Goal: Information Seeking & Learning: Learn about a topic

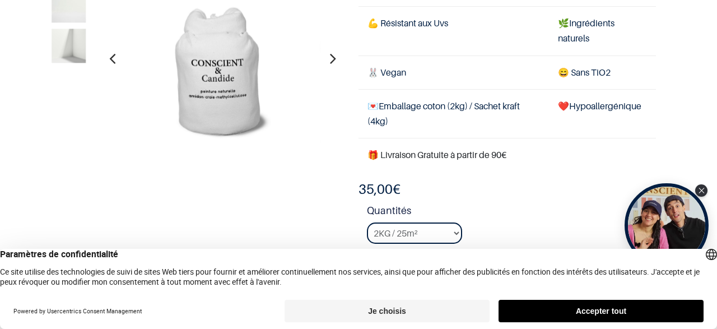
scroll to position [108, 0]
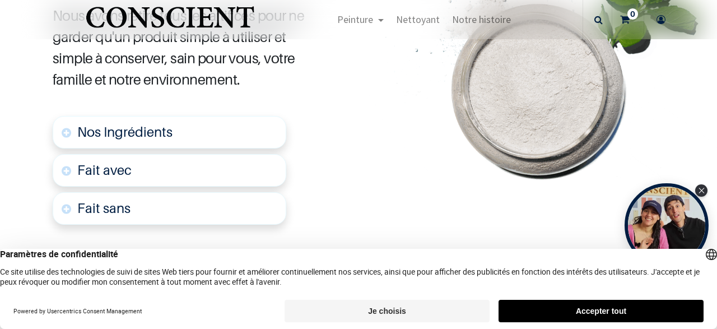
scroll to position [727, 0]
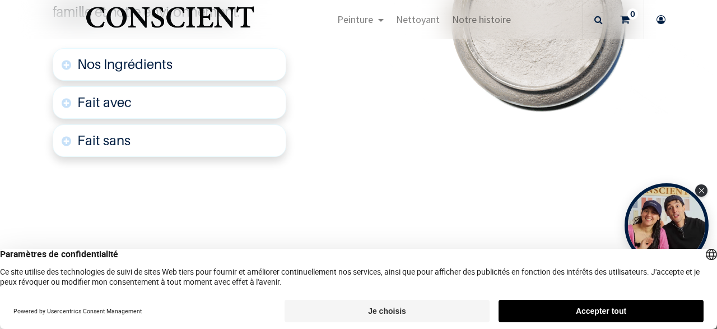
click at [182, 62] on link "Nos Ingrédients" at bounding box center [170, 64] width 234 height 32
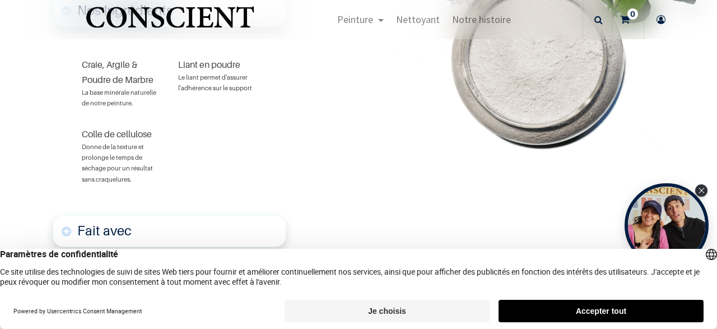
scroll to position [779, 0]
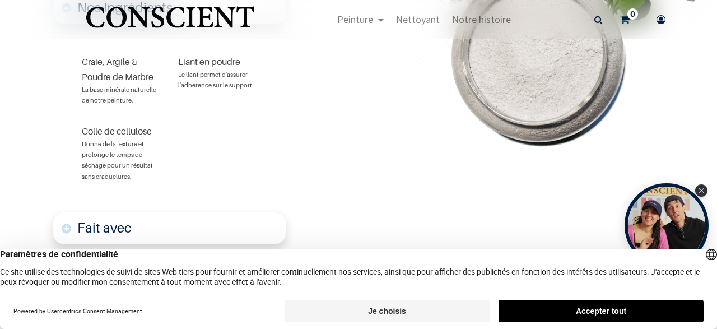
click at [204, 104] on div "Craie, Argile & Poudre de Marbre La base minérale naturelle de notre peinture. …" at bounding box center [170, 118] width 234 height 182
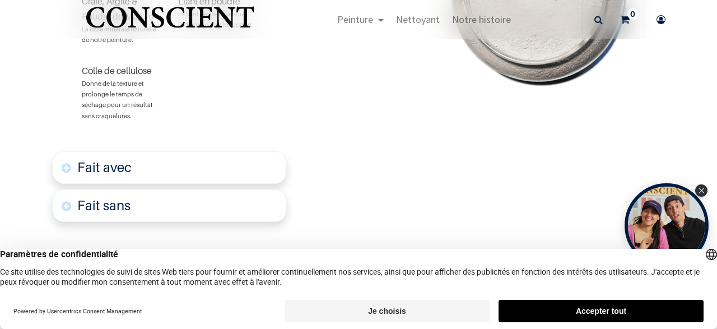
scroll to position [844, 0]
click at [200, 161] on link "Fait avec" at bounding box center [170, 167] width 234 height 32
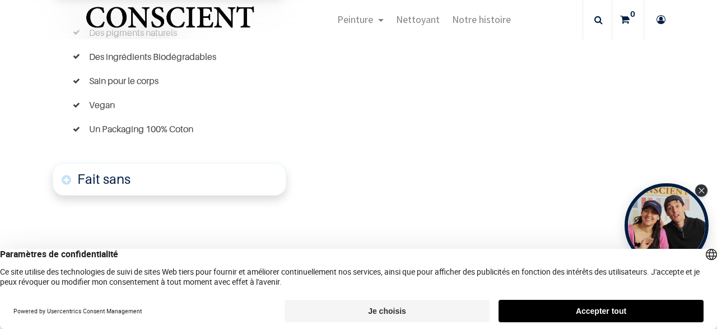
scroll to position [1032, 0]
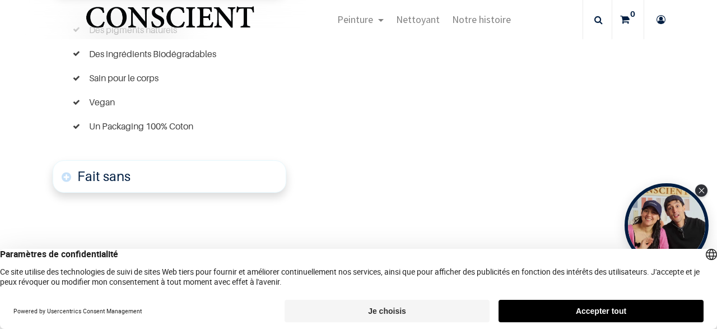
click at [200, 161] on link "Fait sans" at bounding box center [170, 176] width 234 height 32
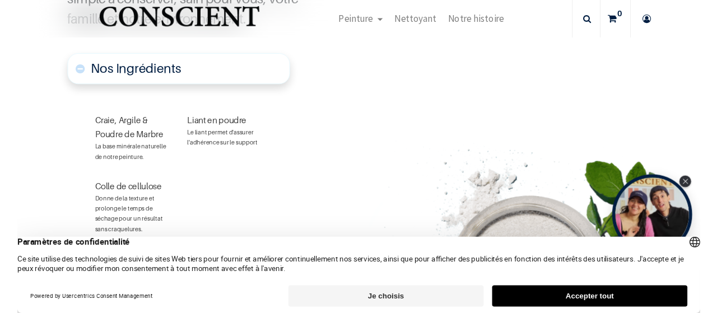
scroll to position [720, 0]
